Goal: Task Accomplishment & Management: Manage account settings

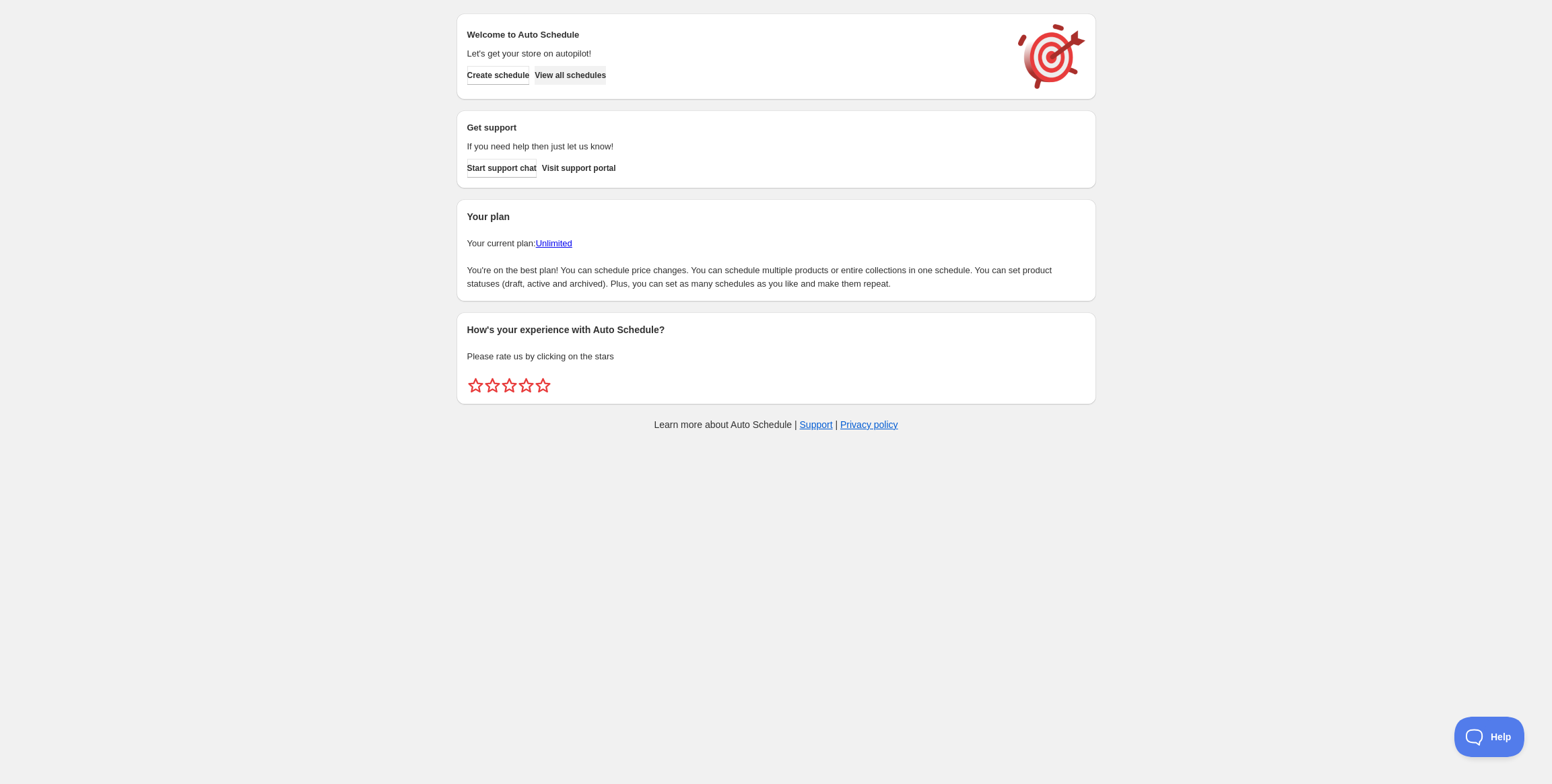
click at [599, 76] on span "View all schedules" at bounding box center [570, 75] width 71 height 11
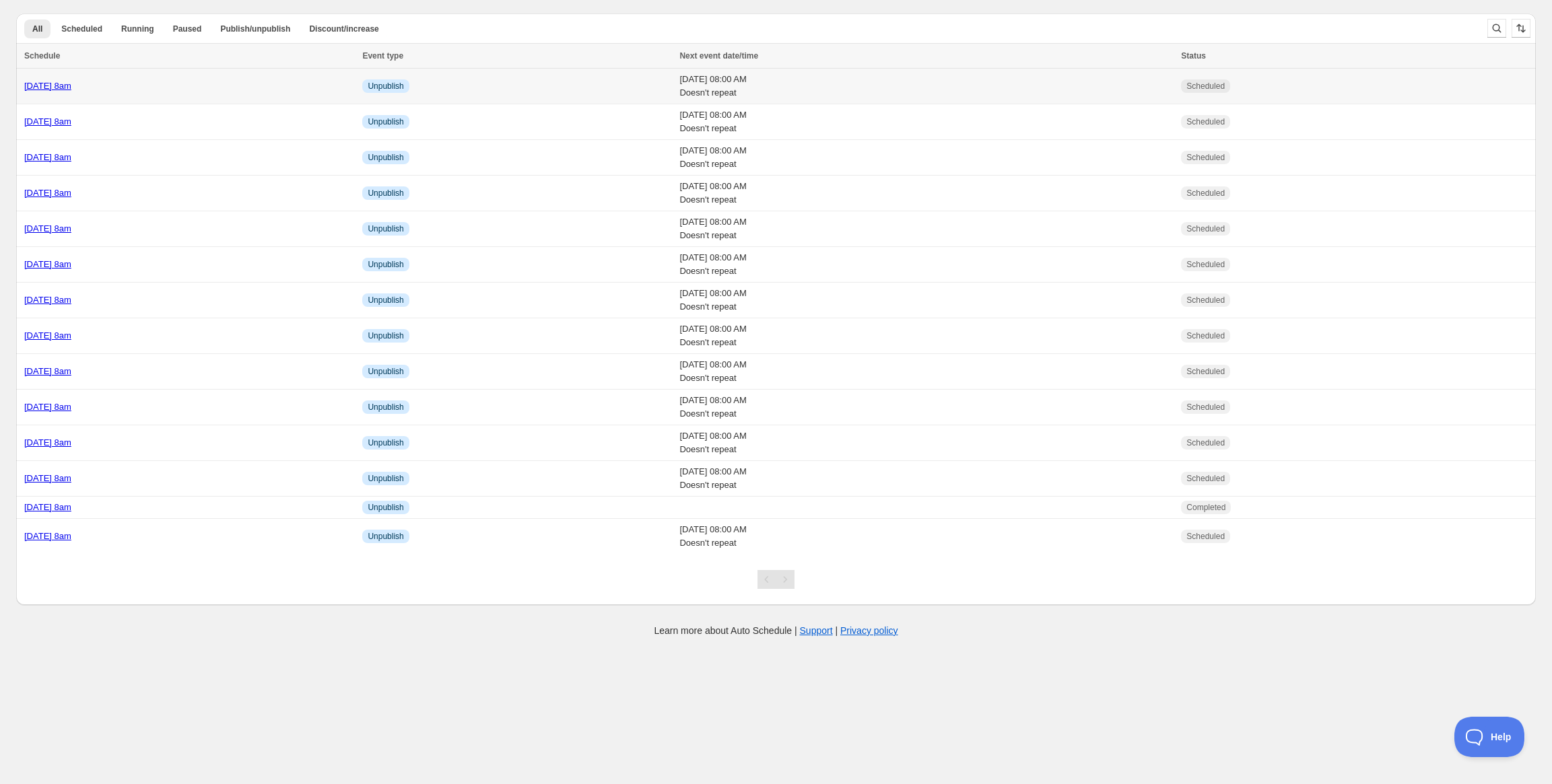
click at [108, 80] on div "[DATE] 8am" at bounding box center [189, 86] width 330 height 13
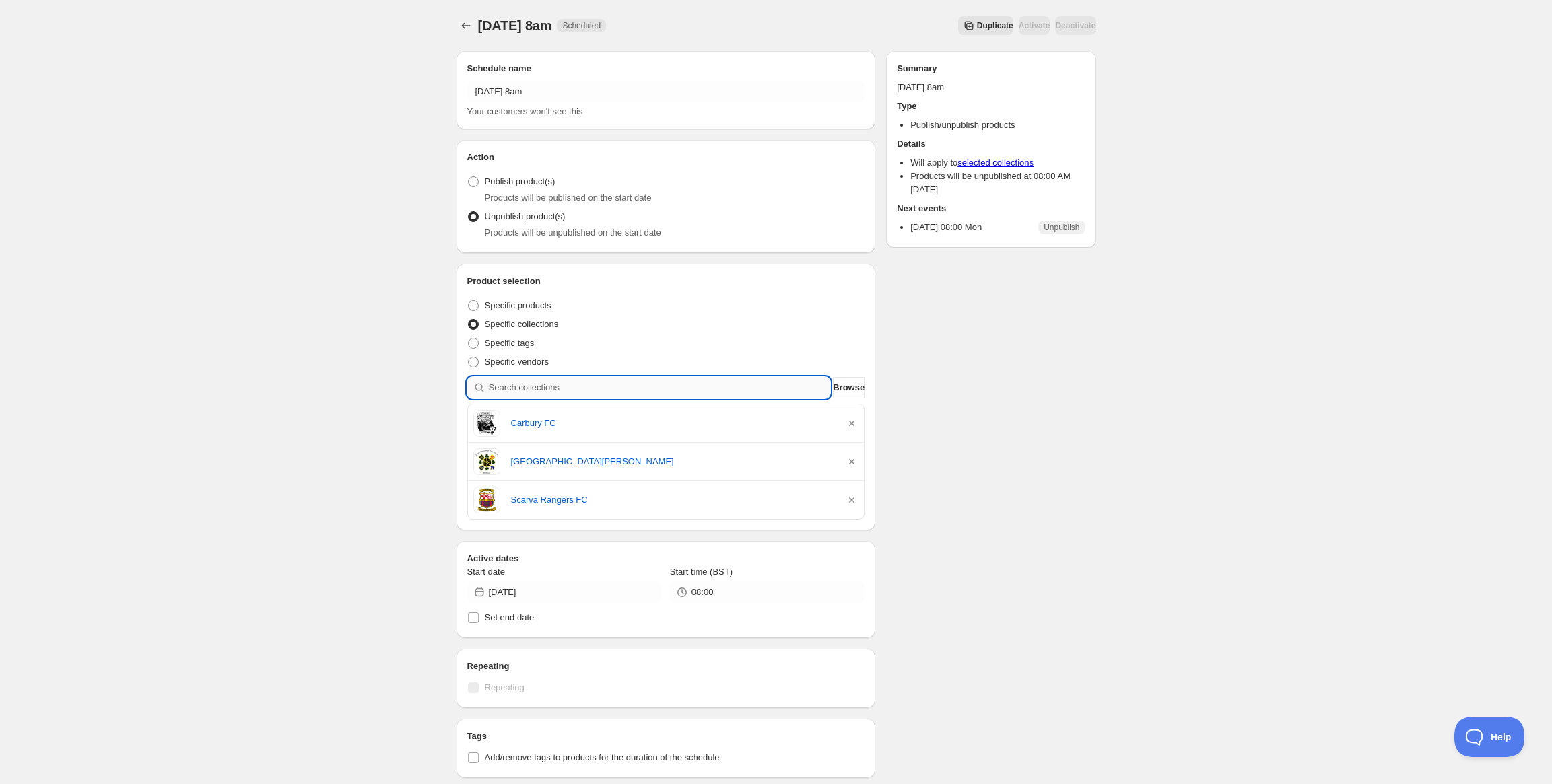
click at [638, 392] on input "search" at bounding box center [660, 388] width 342 height 22
paste input "Upperlands FC"
type input "Upperlands FC"
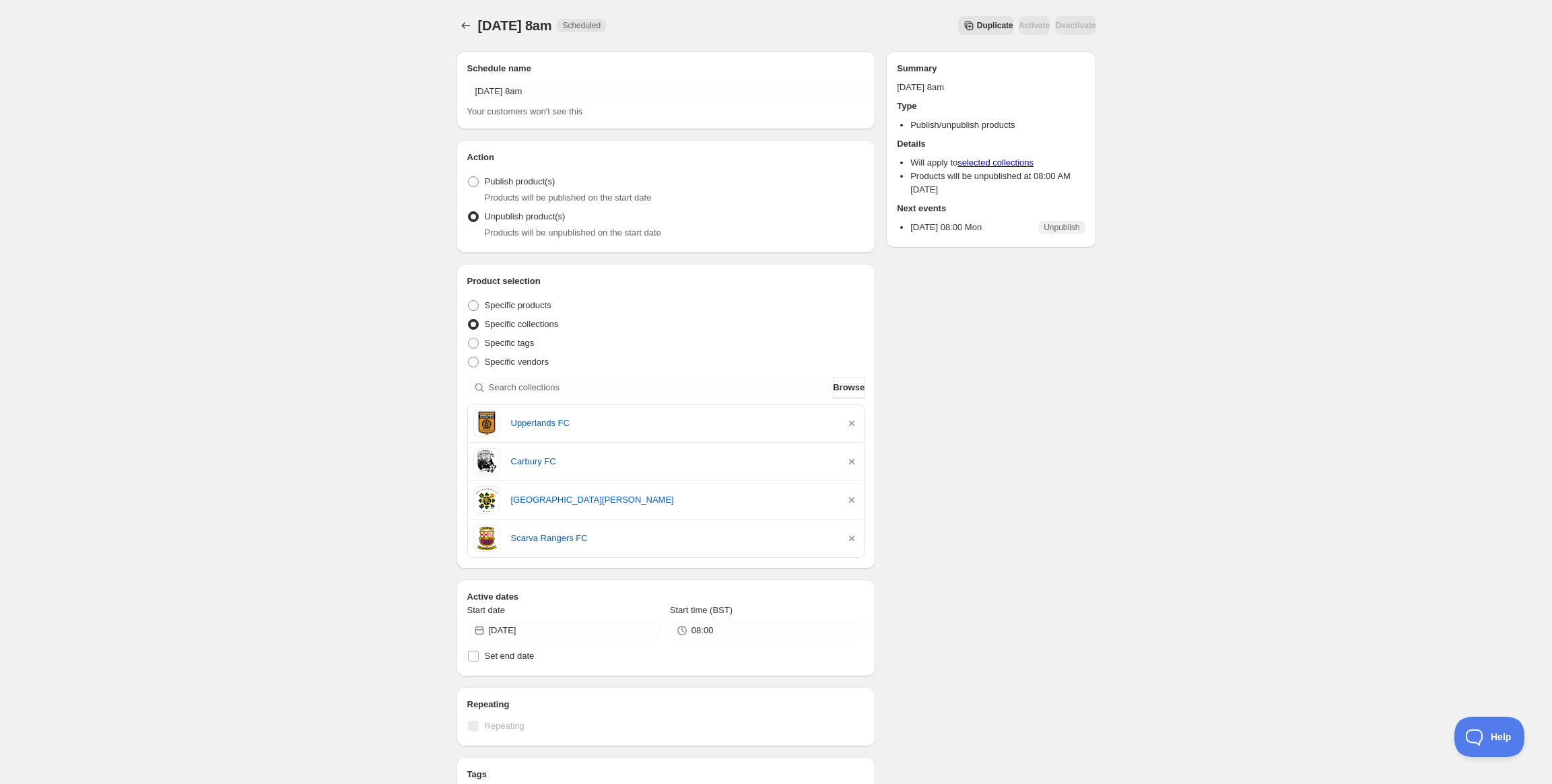
click at [997, 478] on div "Schedule name Monday 8th September @ 8am Your customers won't see this Action A…" at bounding box center [770, 581] width 651 height 1080
click at [464, 28] on icon "Schedules" at bounding box center [466, 26] width 13 height 13
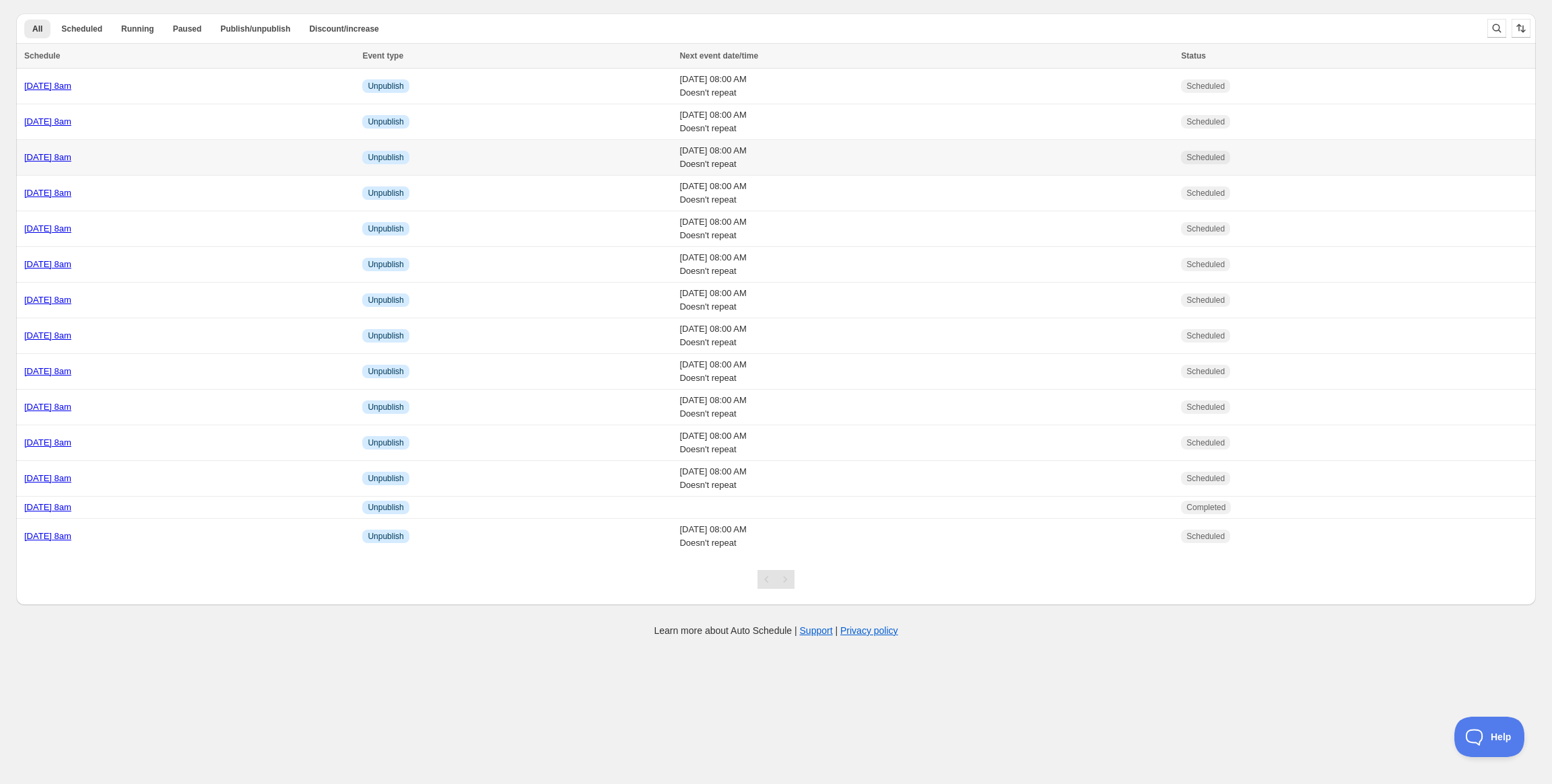
click at [115, 165] on td "Thursday 4th September @ 8am" at bounding box center [187, 158] width 342 height 36
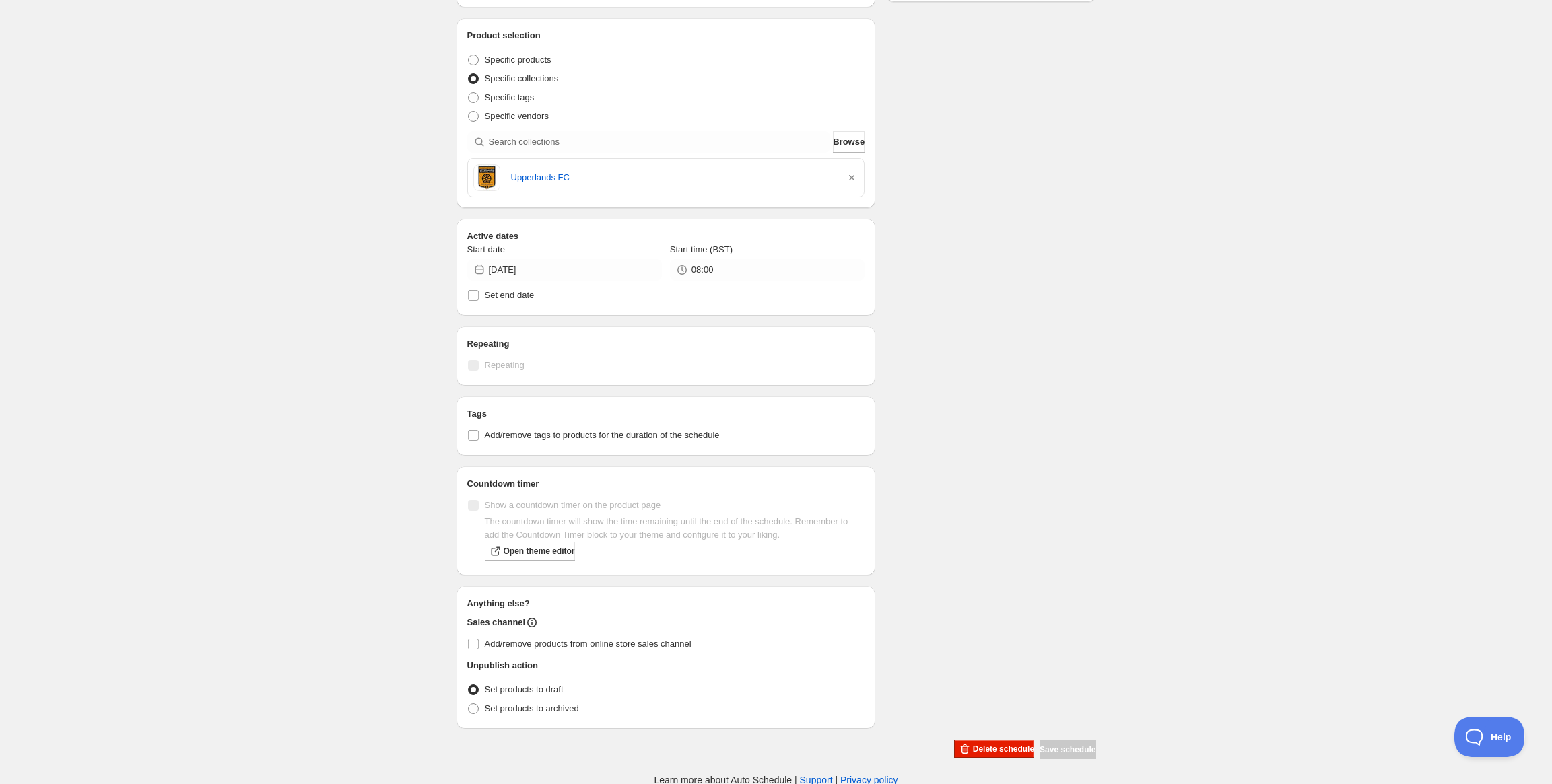
scroll to position [247, 0]
click at [973, 746] on span "Delete schedule" at bounding box center [1004, 747] width 61 height 11
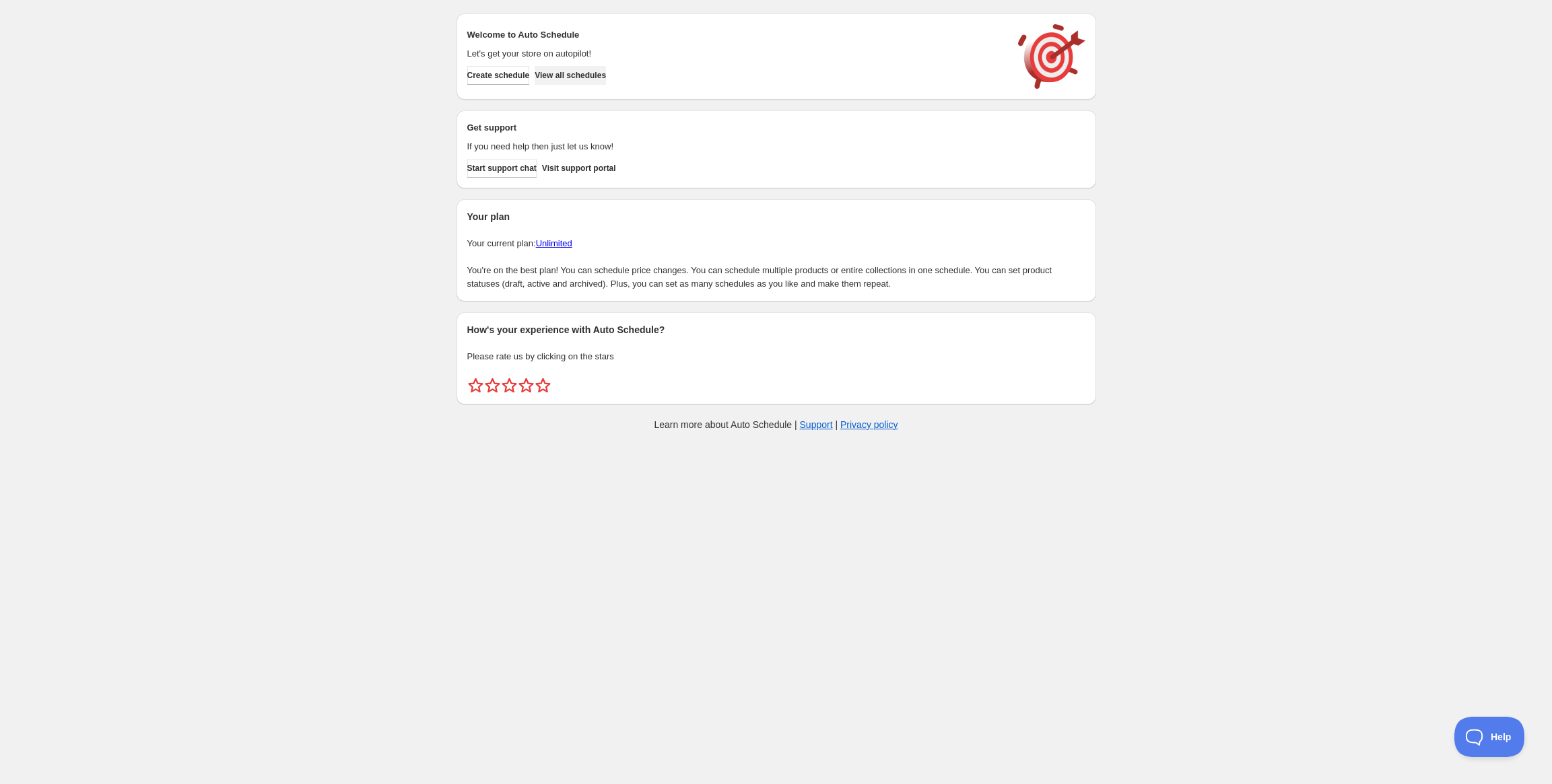
click at [606, 76] on span "View all schedules" at bounding box center [570, 75] width 71 height 11
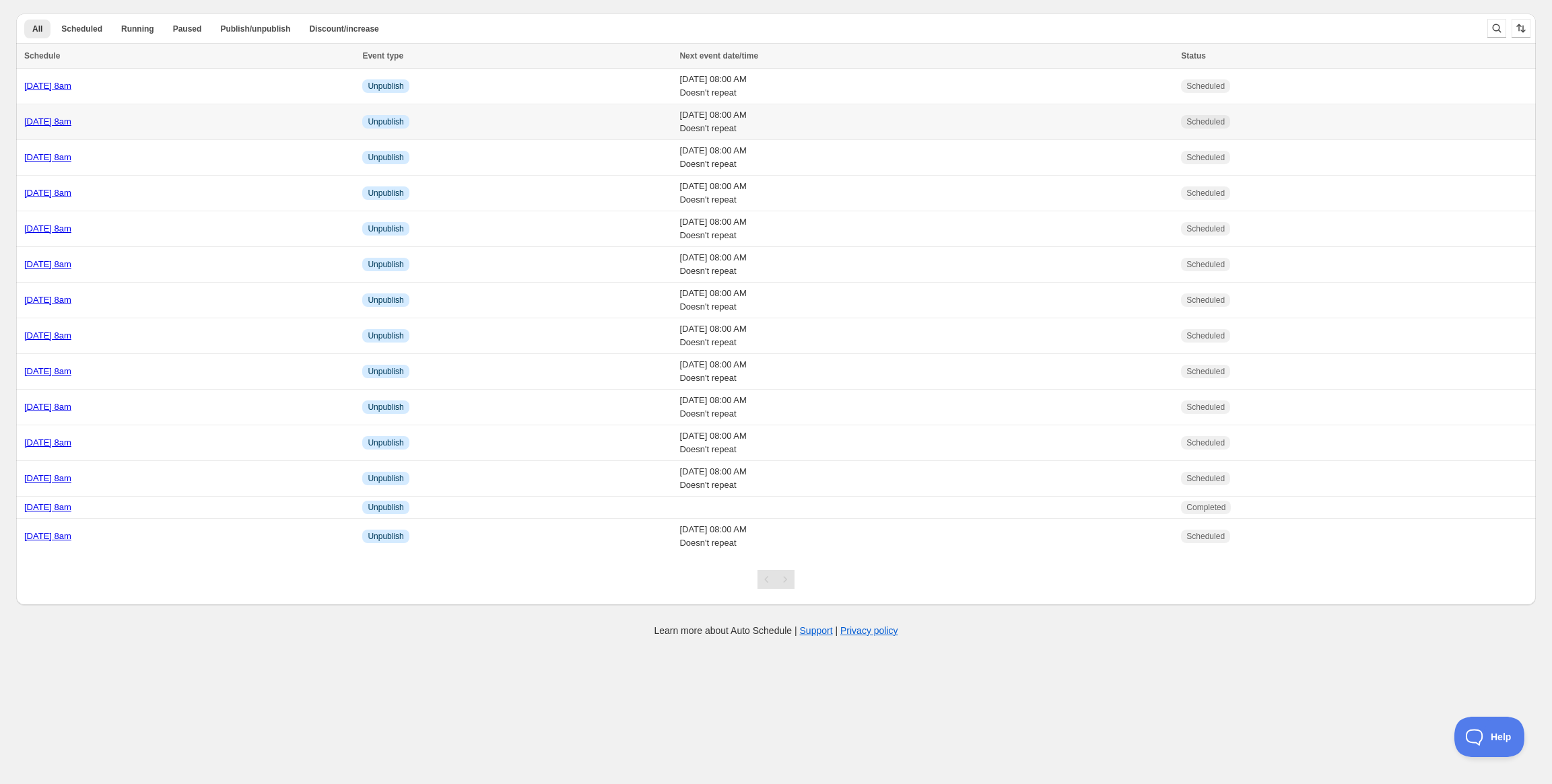
click at [71, 120] on link "[DATE] 8am" at bounding box center [47, 121] width 47 height 10
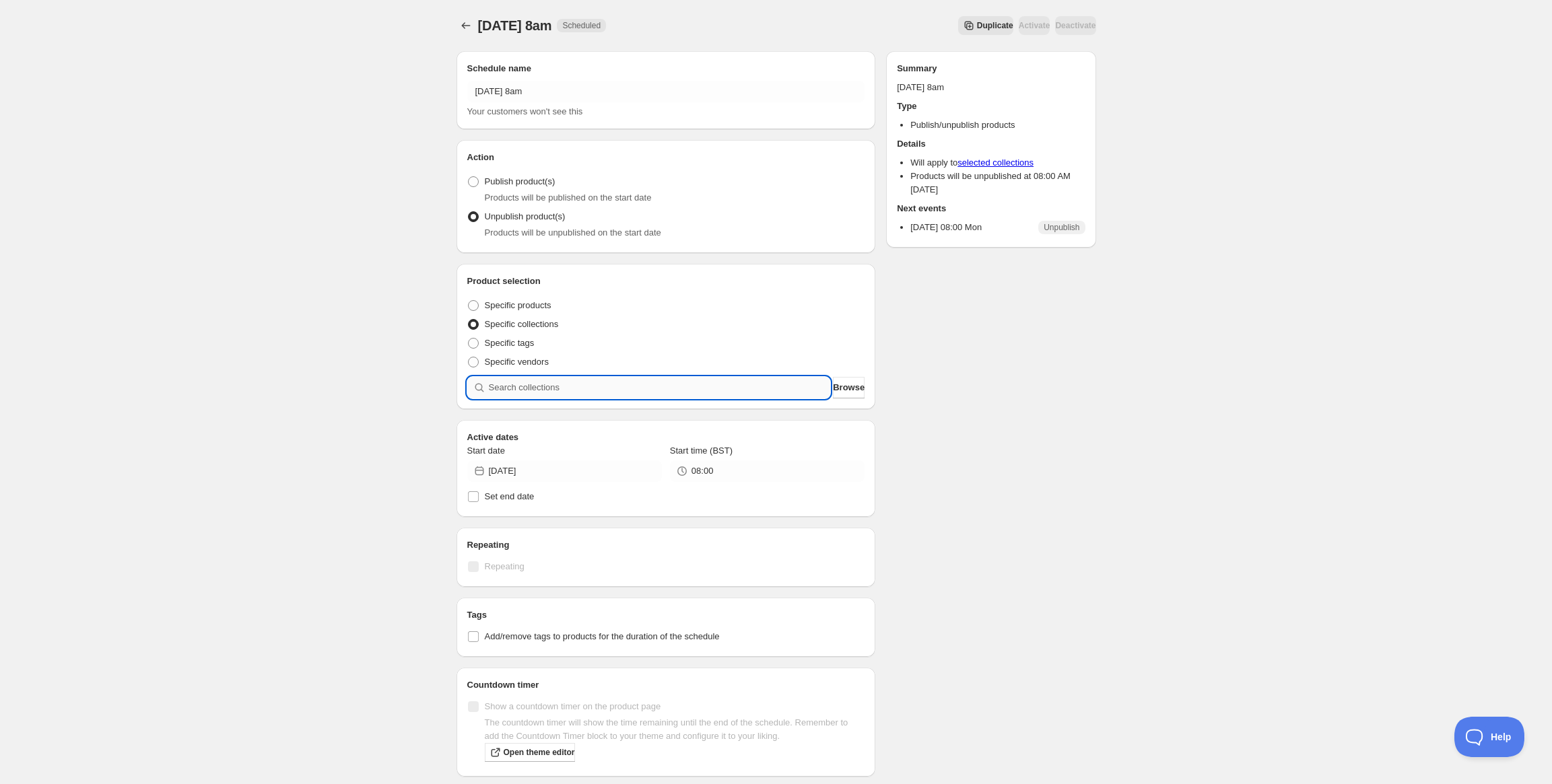
click at [612, 390] on input "search" at bounding box center [660, 388] width 342 height 22
paste input "Upperlands FC"
type input "Upperlands FC"
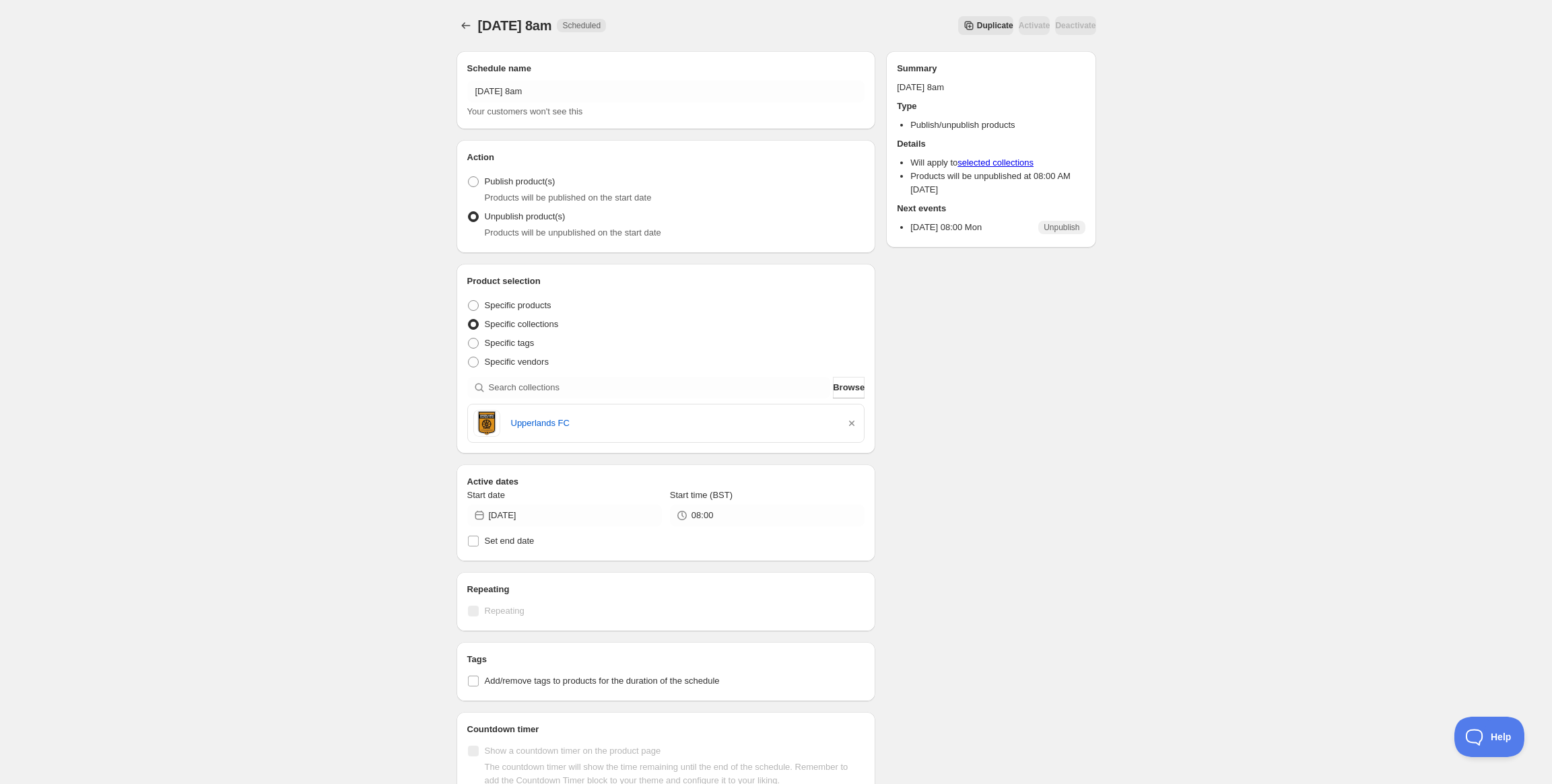
click at [926, 385] on div "Schedule name [DATE] 8am Your customers won't see this Action Action Publish pr…" at bounding box center [770, 523] width 651 height 965
click at [474, 23] on button "Schedules" at bounding box center [465, 25] width 19 height 19
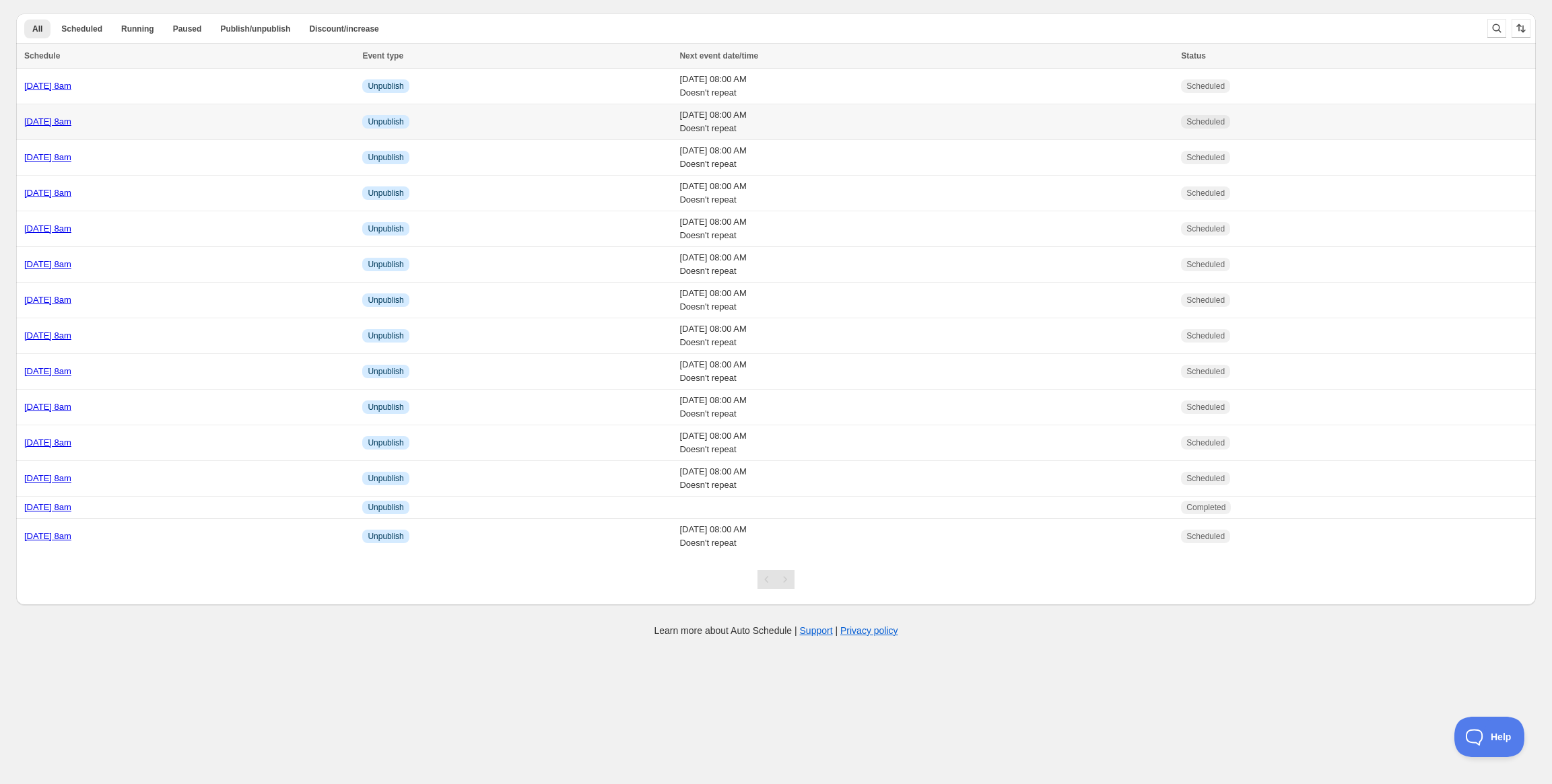
click at [71, 122] on link "[DATE] 8am" at bounding box center [47, 121] width 47 height 10
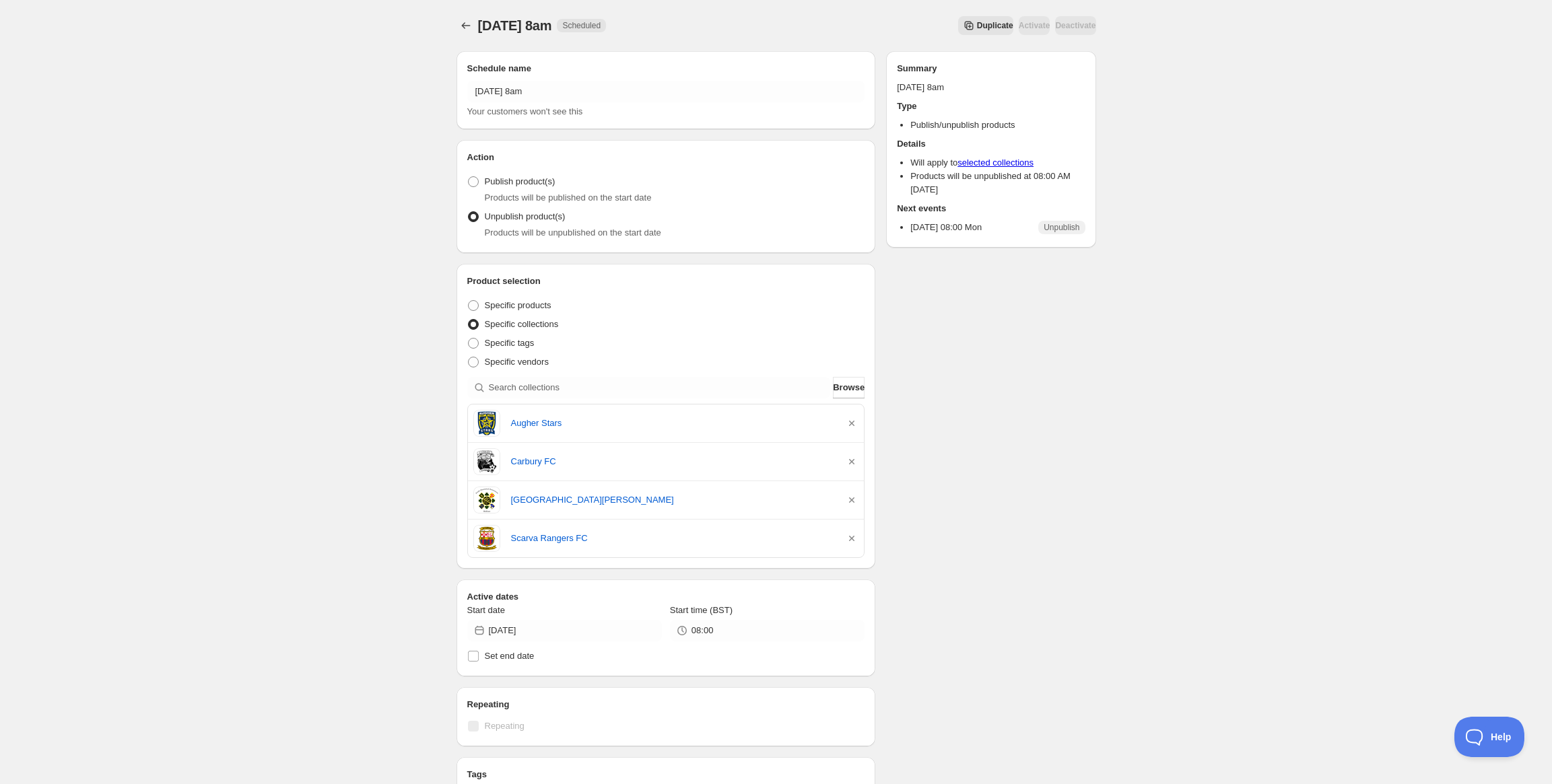
click at [636, 399] on div "Product selection Entity type Specific products Specific collections Specific t…" at bounding box center [665, 416] width 398 height 283
click at [641, 392] on input "search" at bounding box center [660, 388] width 342 height 22
paste input "Upperlands FC"
type input "Upperlands FC"
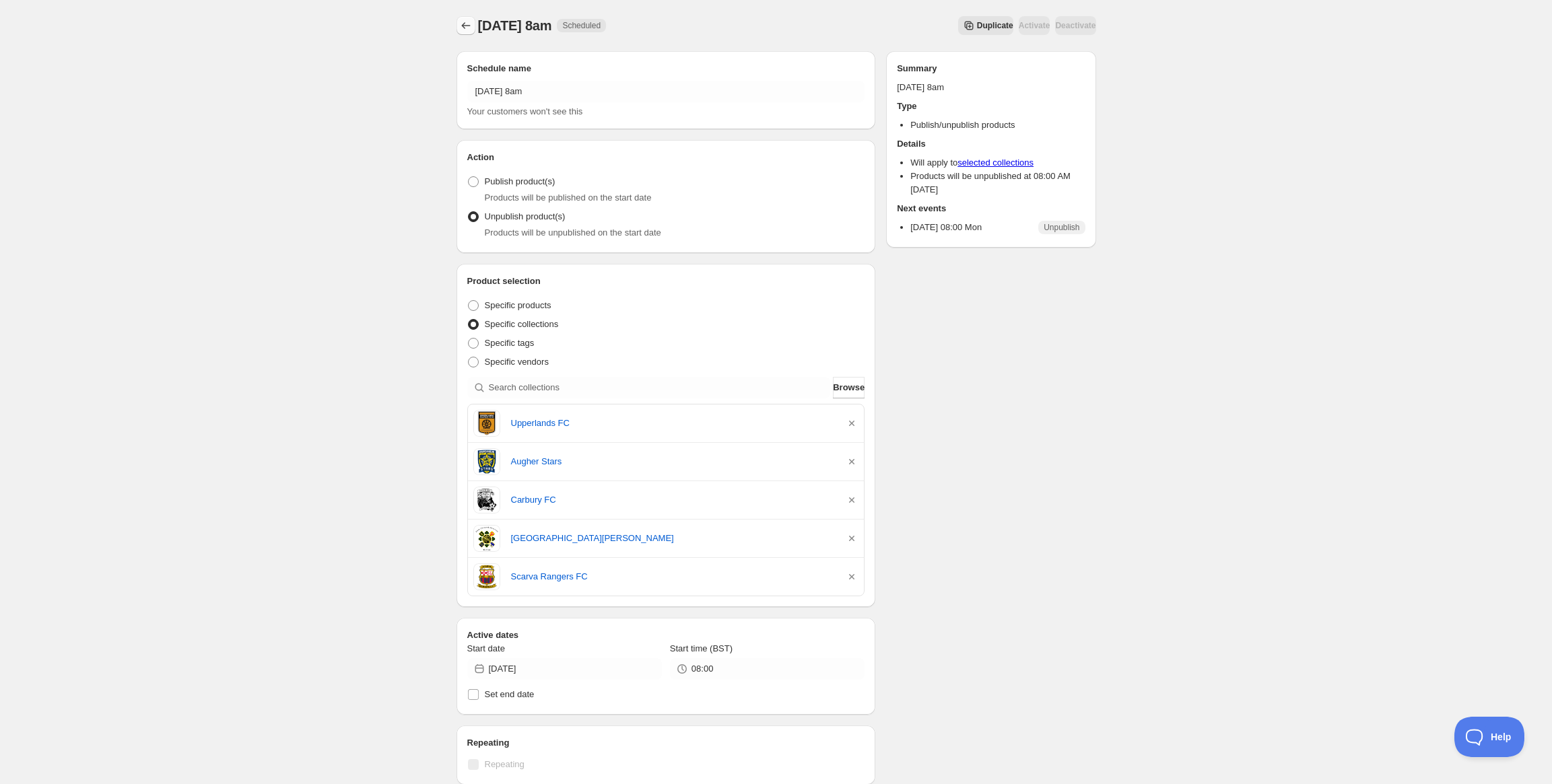
click at [469, 23] on icon "Schedules" at bounding box center [466, 26] width 13 height 13
